Goal: Information Seeking & Learning: Learn about a topic

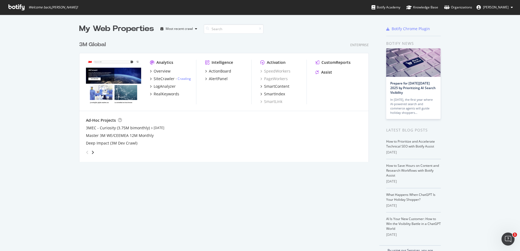
click at [225, 171] on div "My Web Properties Most recent crawl 3M Global Enterprise Analytics Overview Sit…" at bounding box center [229, 140] width 301 height 234
click at [222, 163] on div "My Web Properties Most recent crawl 3M Global Enterprise Analytics Overview Sit…" at bounding box center [229, 140] width 301 height 234
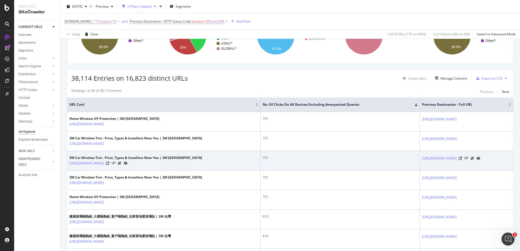
scroll to position [82, 0]
